Goal: Task Accomplishment & Management: Use online tool/utility

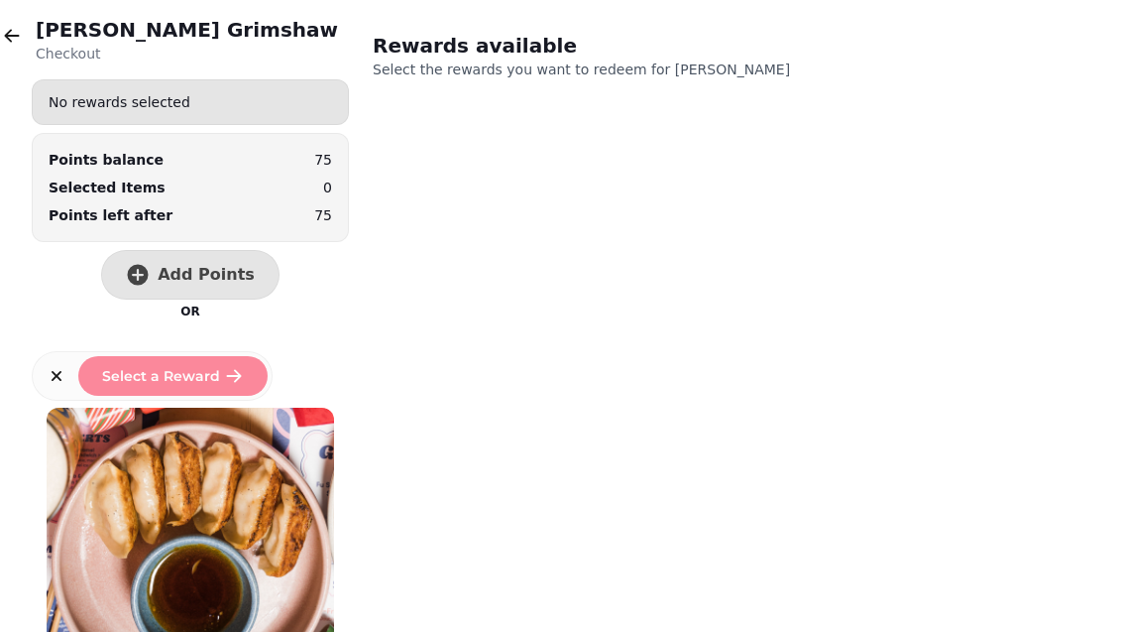
click at [35, 28] on div "[PERSON_NAME] Checkout" at bounding box center [190, 40] width 317 height 48
click at [13, 31] on icon "button" at bounding box center [12, 36] width 20 height 20
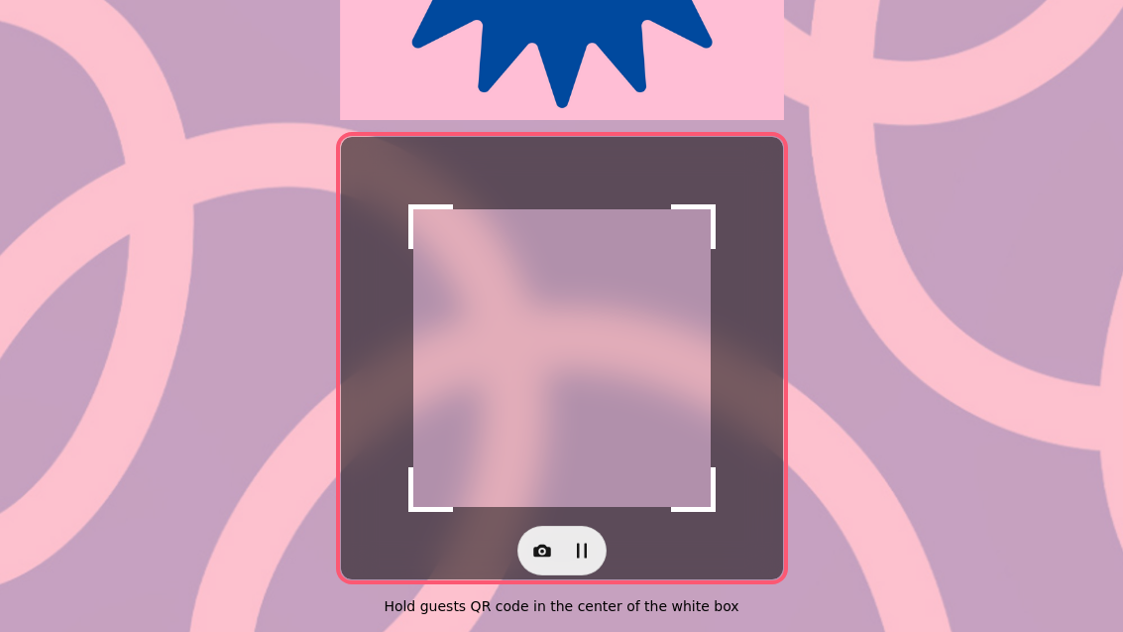
scroll to position [407, 0]
click at [541, 540] on icon "button" at bounding box center [542, 550] width 20 height 20
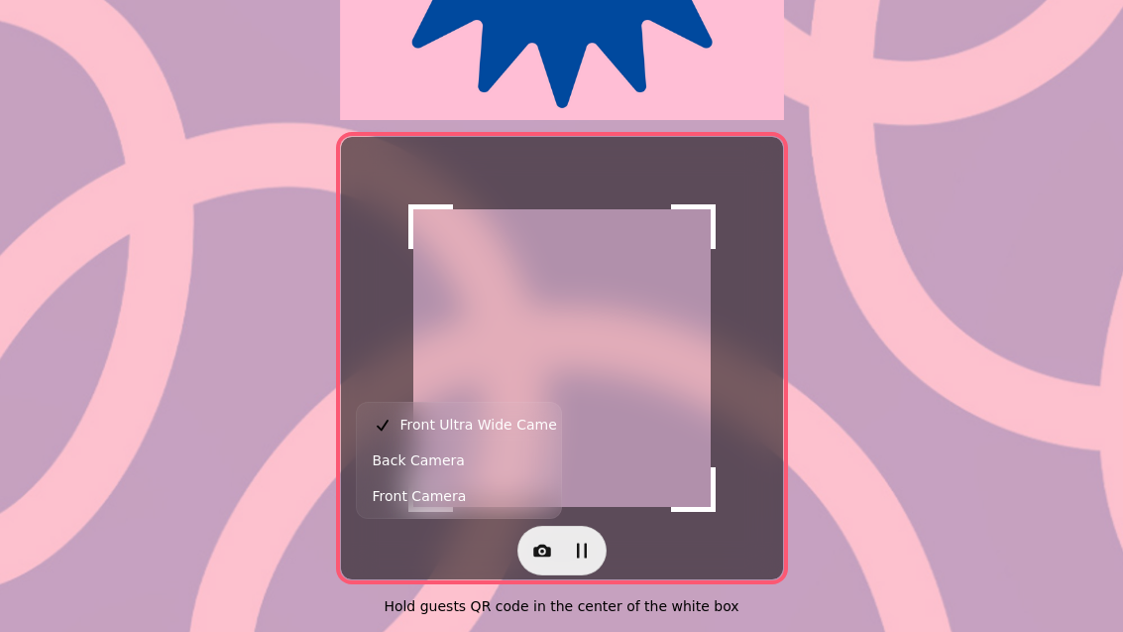
click at [461, 471] on button "Back Camera" at bounding box center [459, 460] width 196 height 36
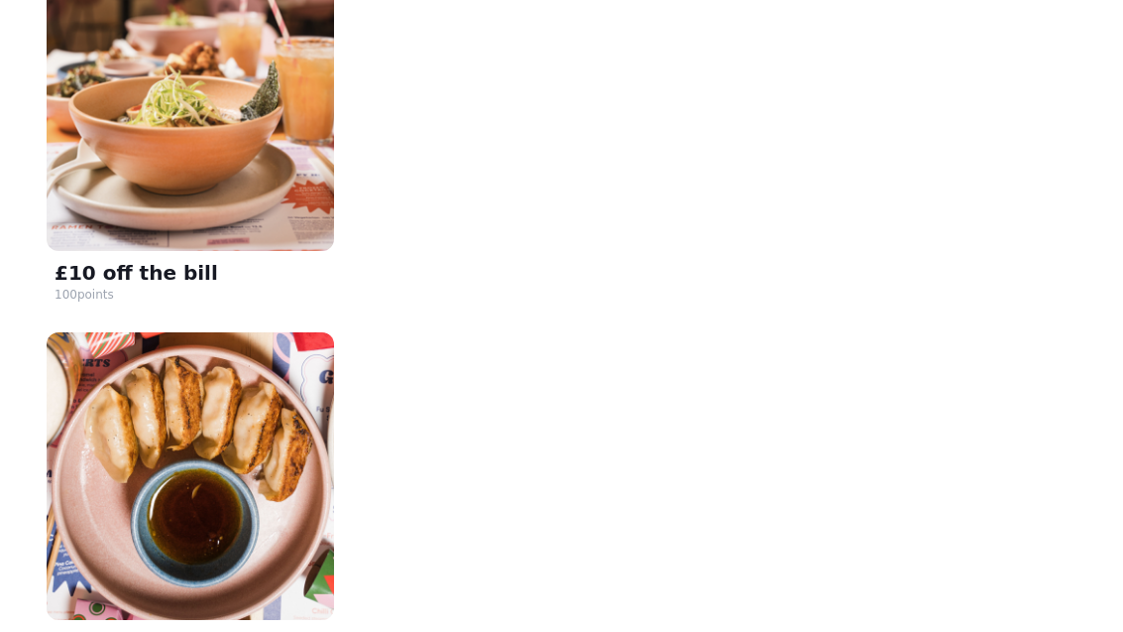
scroll to position [445, 0]
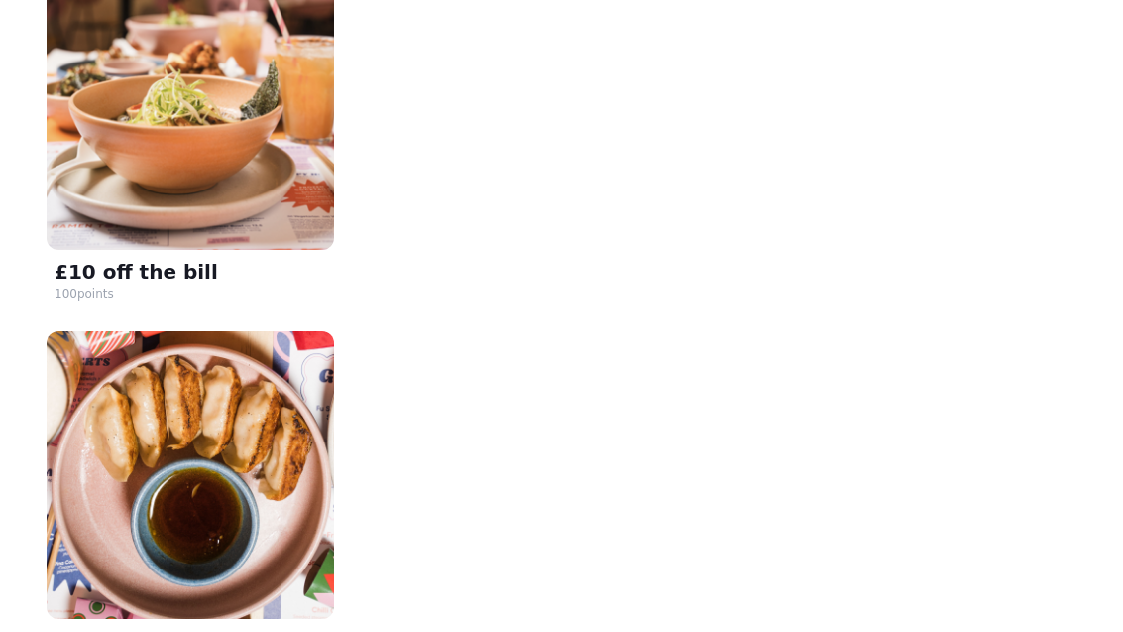
click at [232, 182] on img at bounding box center [191, 106] width 288 height 288
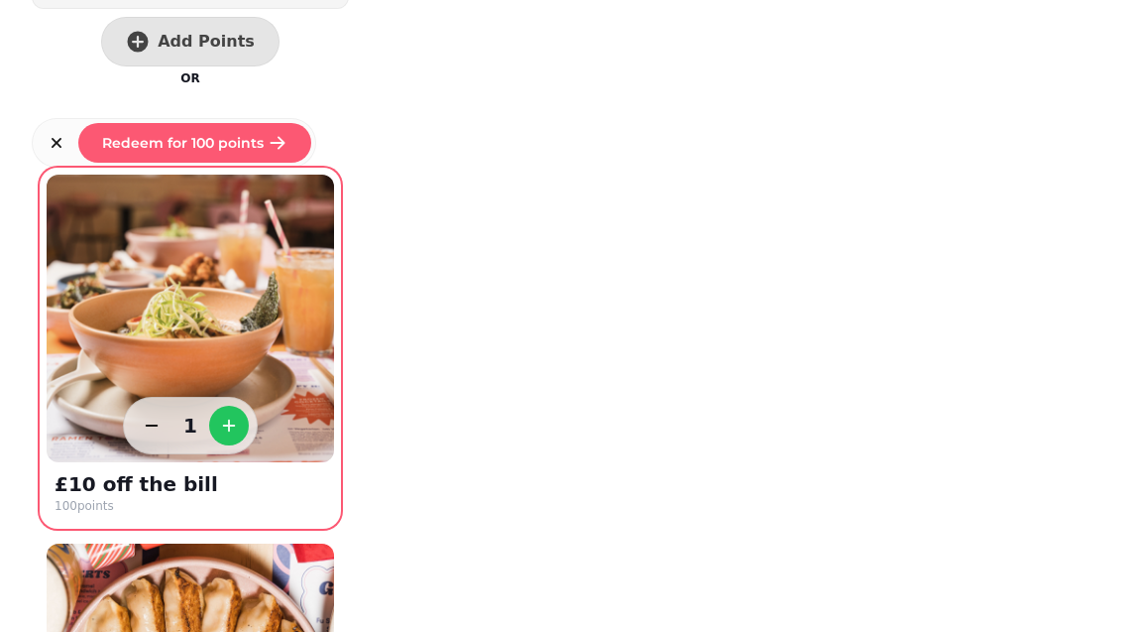
scroll to position [221, 0]
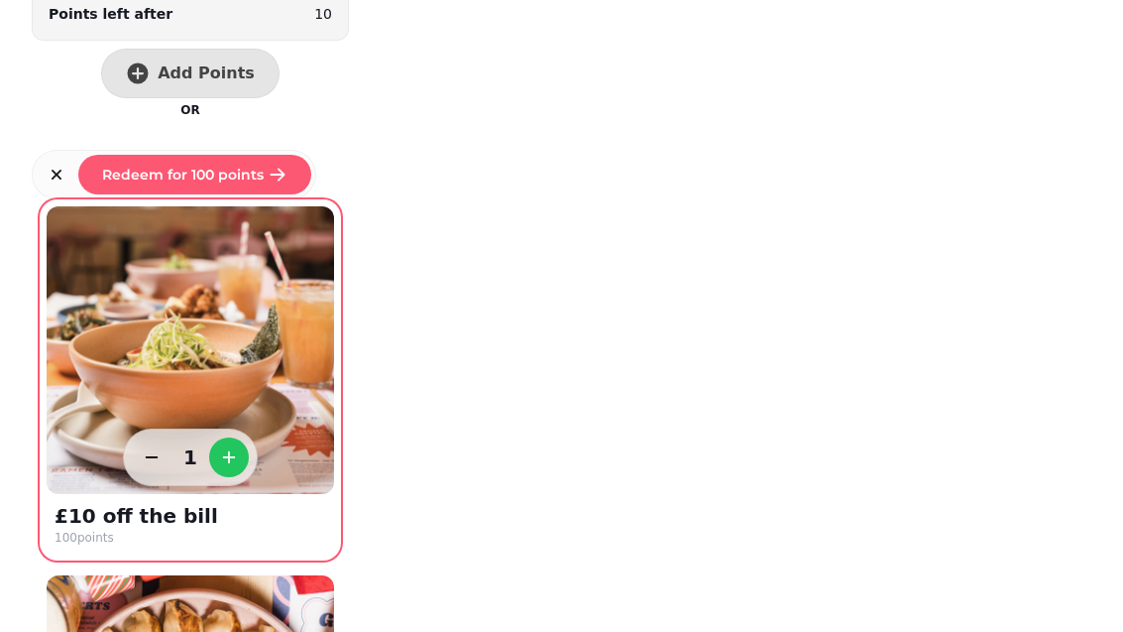
click at [240, 178] on span "Redeem for 100 points" at bounding box center [183, 175] width 162 height 14
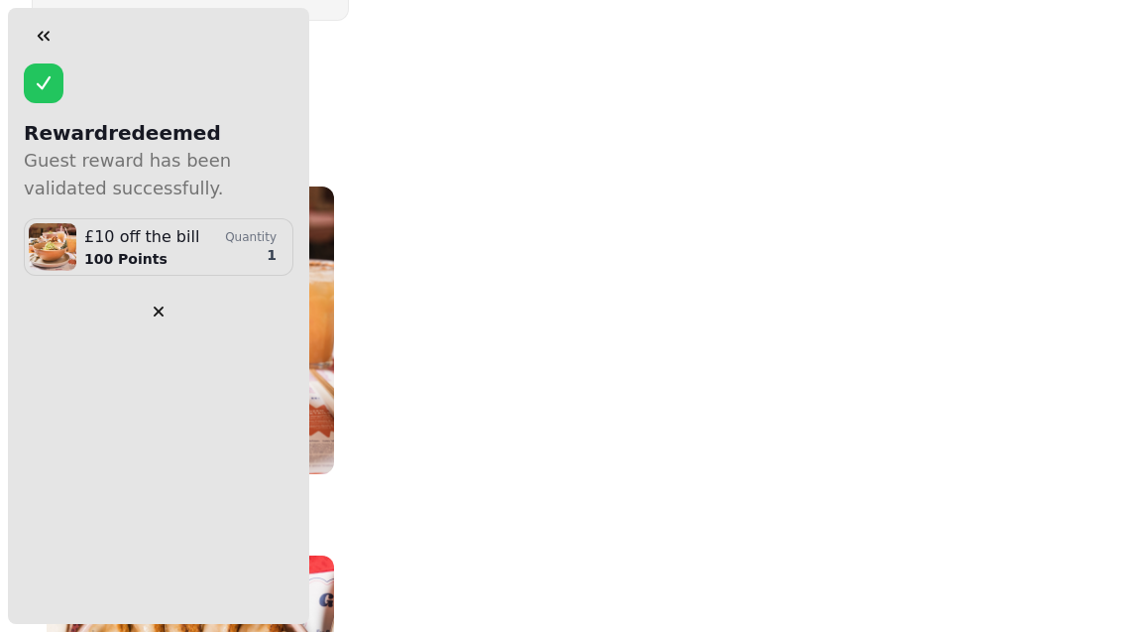
scroll to position [0, 0]
